Goal: Task Accomplishment & Management: Manage account settings

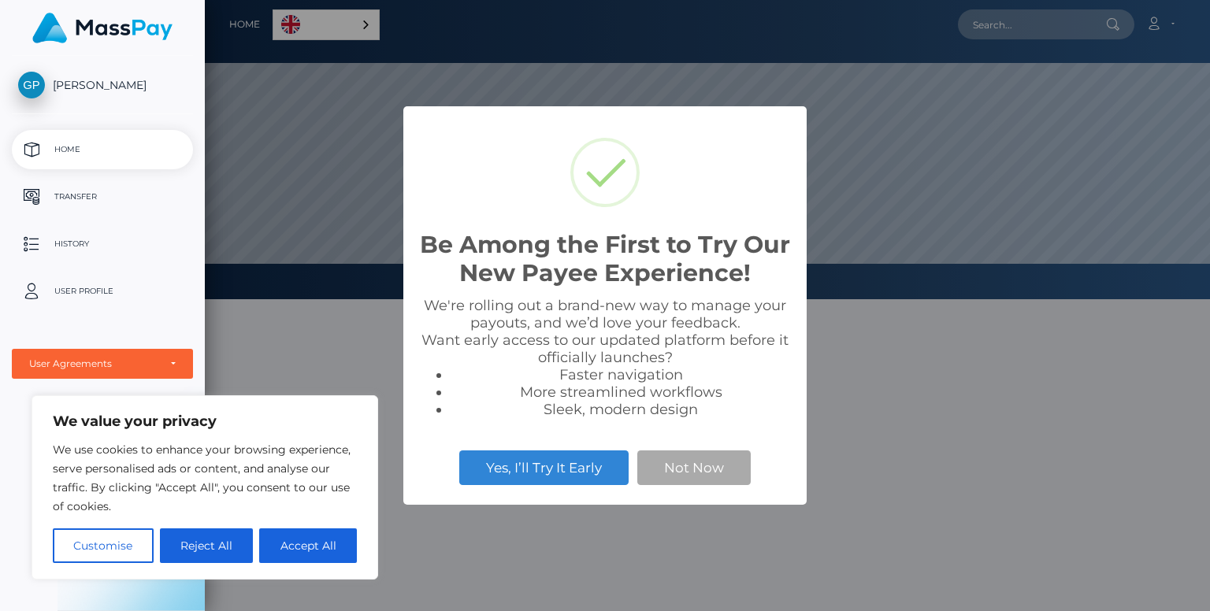
scroll to position [299, 1005]
click at [703, 469] on button "Not Now" at bounding box center [693, 468] width 113 height 35
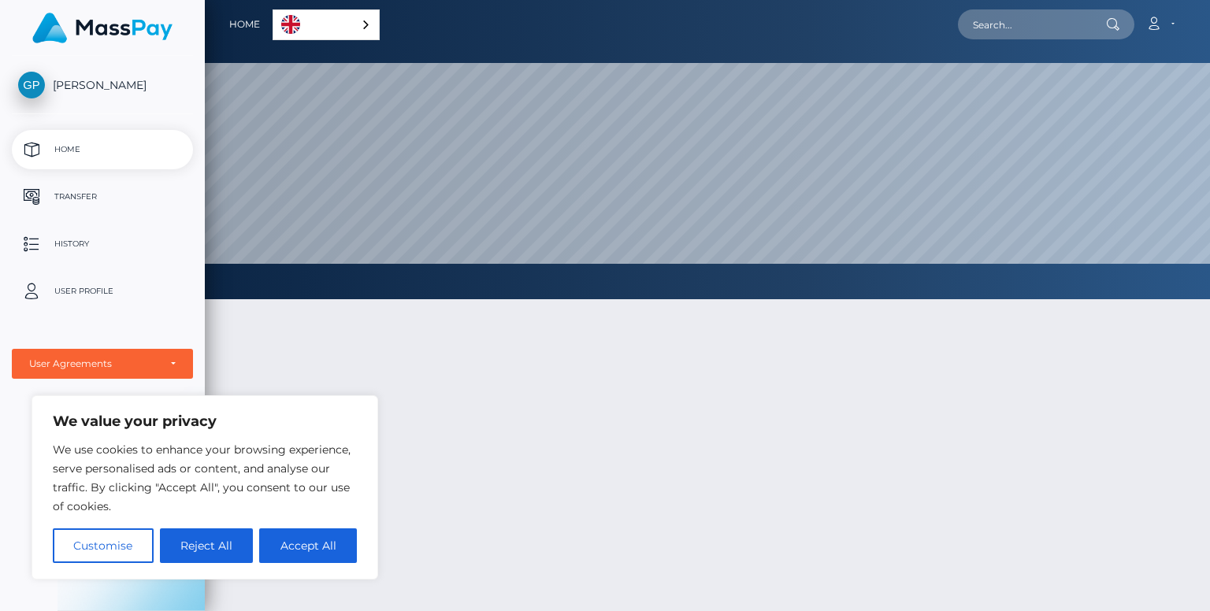
click at [356, 17] on div "English" at bounding box center [326, 24] width 107 height 31
click at [506, 365] on div at bounding box center [707, 533] width 1005 height 514
click at [370, 22] on div "English" at bounding box center [329, 24] width 113 height 31
click at [119, 335] on ul "Home Transfer History User Profile MassPay Card - USD MassPay Card - EUR/GBP/JP…" at bounding box center [102, 254] width 205 height 249
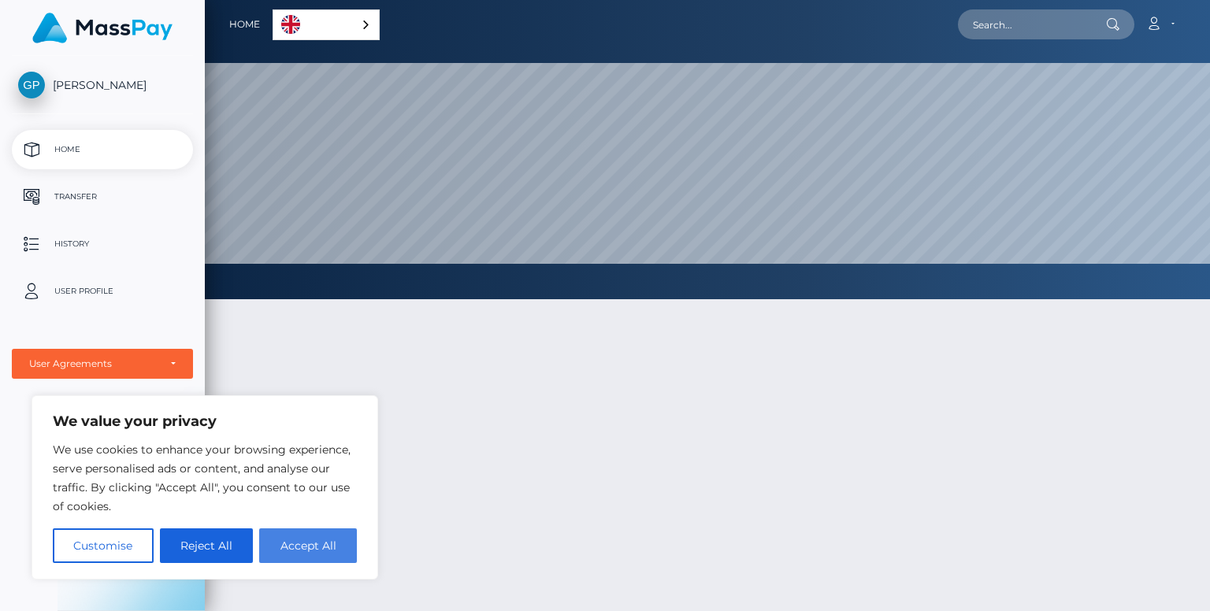
click at [299, 530] on button "Accept All" at bounding box center [308, 546] width 98 height 35
checkbox input "true"
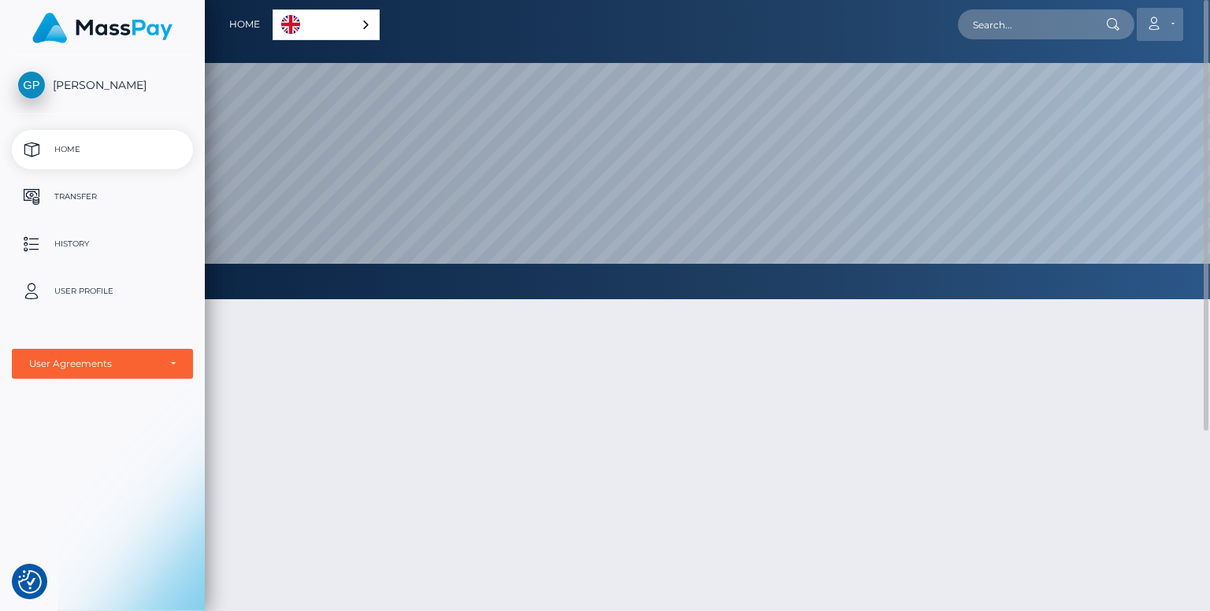
click at [1145, 17] on link "Account" at bounding box center [1160, 24] width 46 height 33
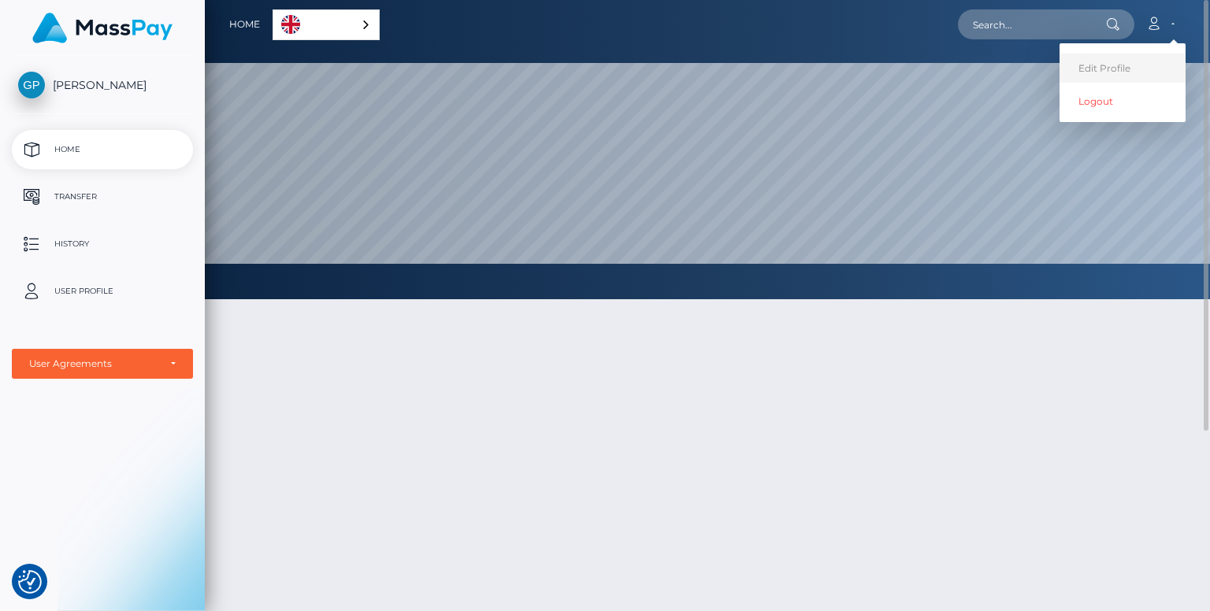
click at [1141, 67] on link "Edit Profile" at bounding box center [1122, 68] width 126 height 29
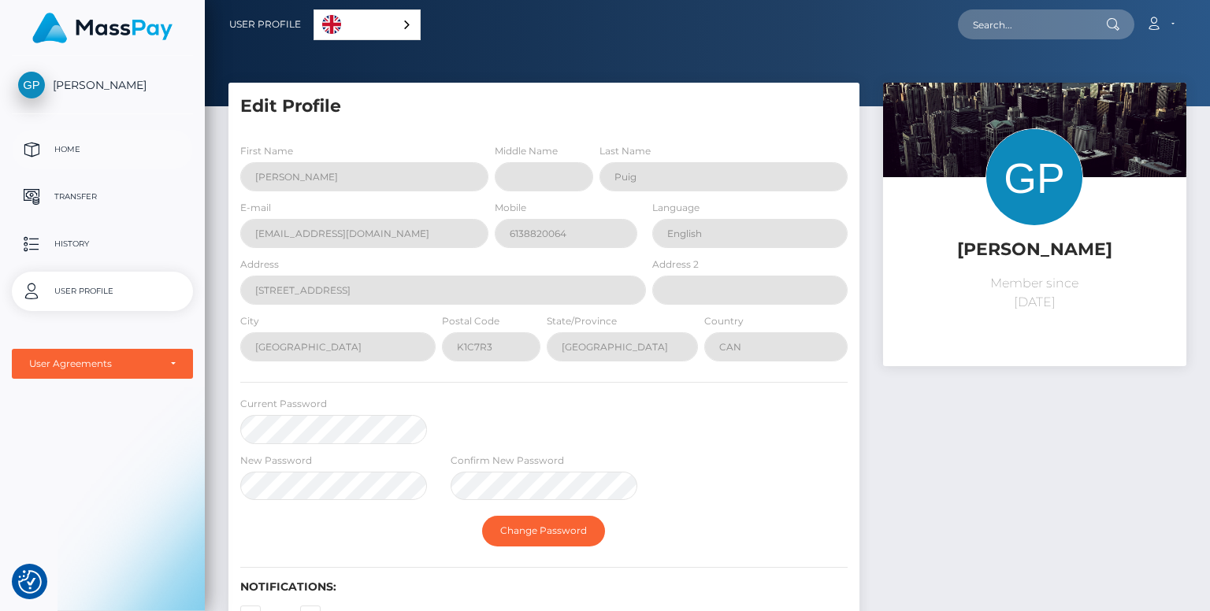
click at [88, 146] on p "Home" at bounding box center [102, 150] width 169 height 24
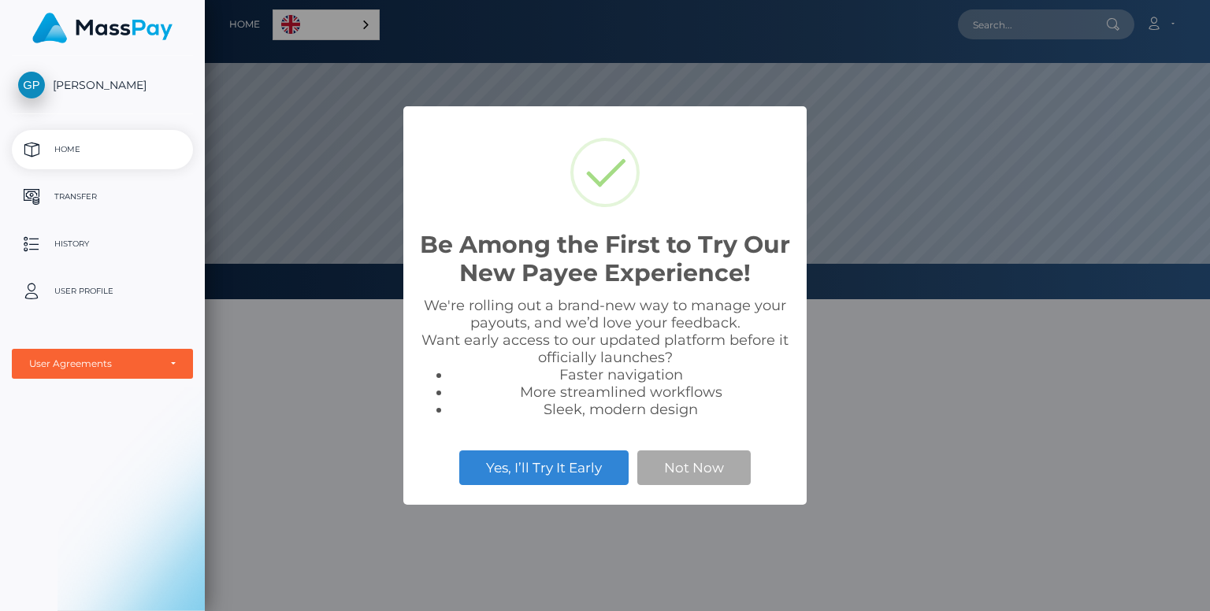
scroll to position [299, 1005]
click at [731, 458] on button "Not Now" at bounding box center [693, 468] width 113 height 35
click at [733, 469] on button "Not Now" at bounding box center [693, 468] width 113 height 35
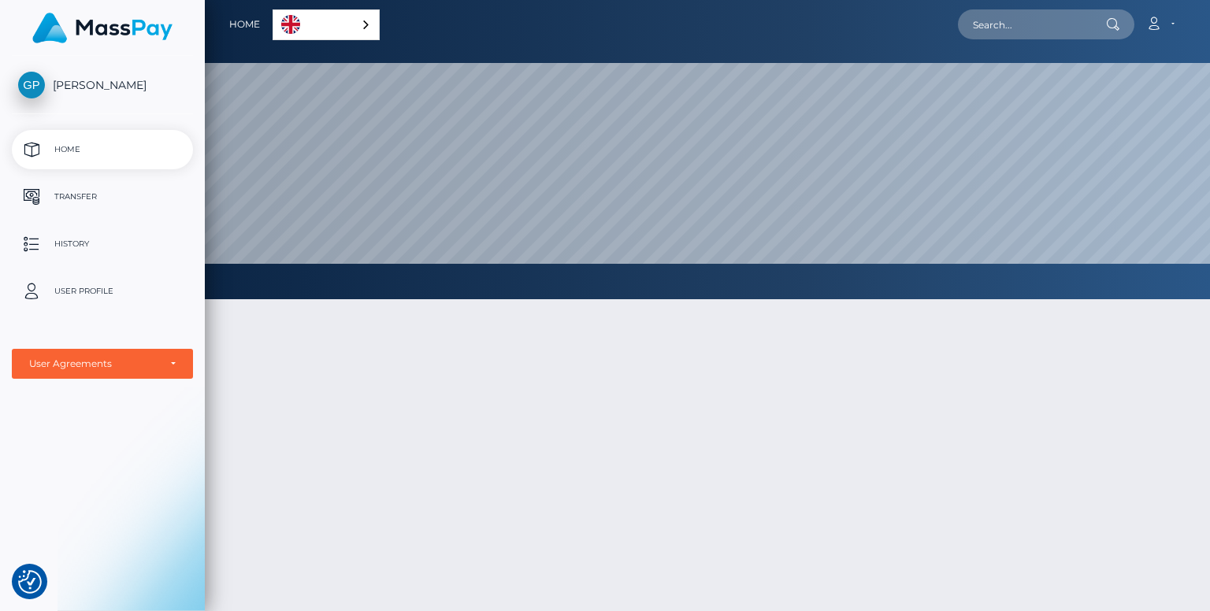
click at [90, 162] on link "Home" at bounding box center [102, 149] width 181 height 39
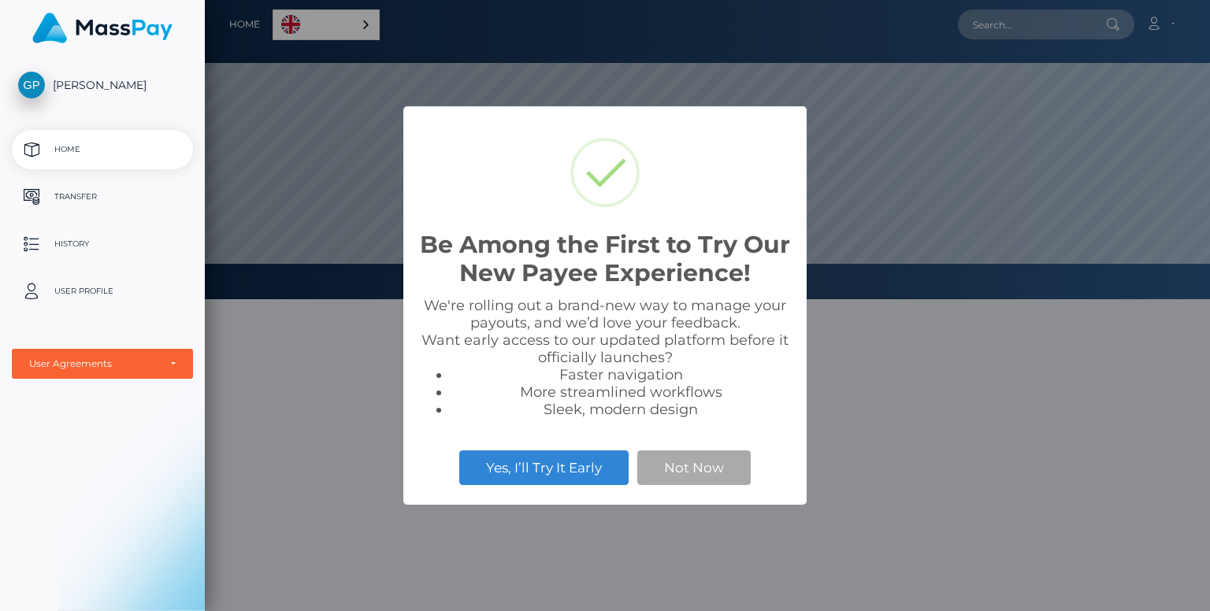
scroll to position [299, 1005]
click at [674, 467] on button "Not Now" at bounding box center [693, 468] width 113 height 35
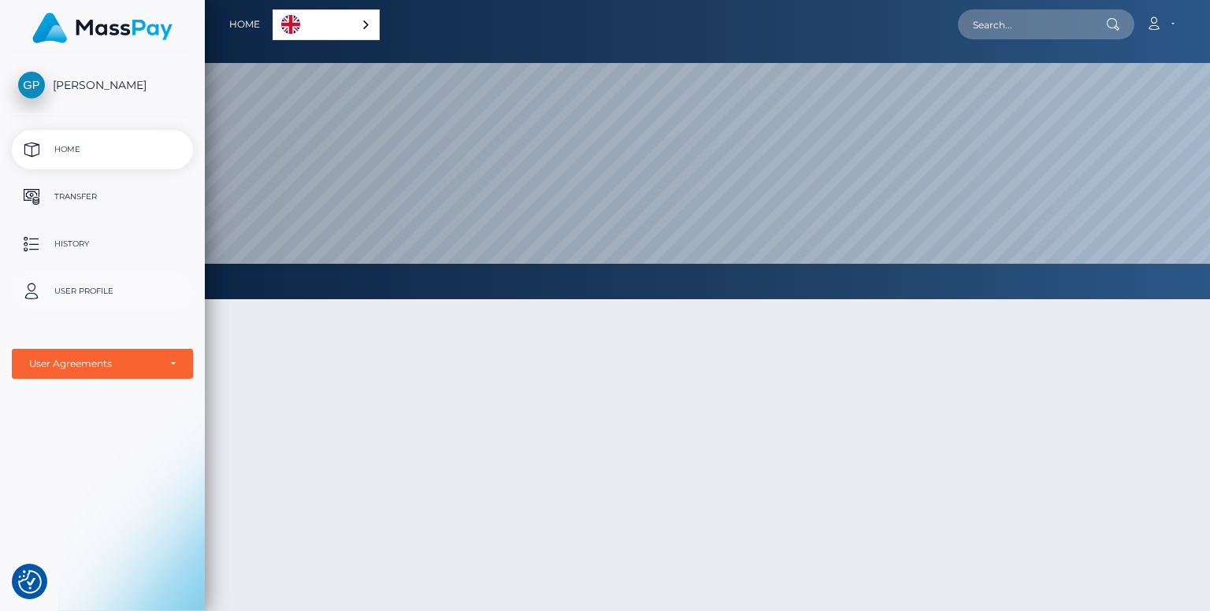
click at [113, 291] on p "User Profile" at bounding box center [102, 292] width 169 height 24
